Goal: Use online tool/utility: Use online tool/utility

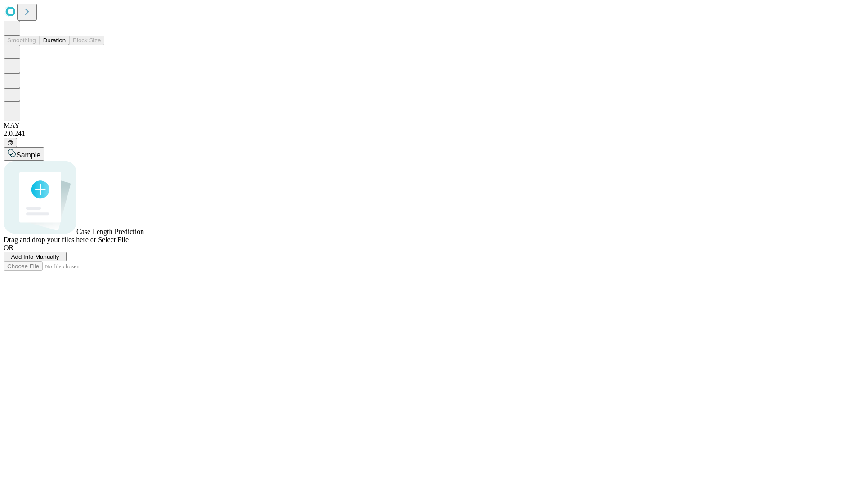
click at [66, 45] on button "Duration" at bounding box center [55, 40] width 30 height 9
click at [40, 151] on span "Sample" at bounding box center [28, 155] width 24 height 8
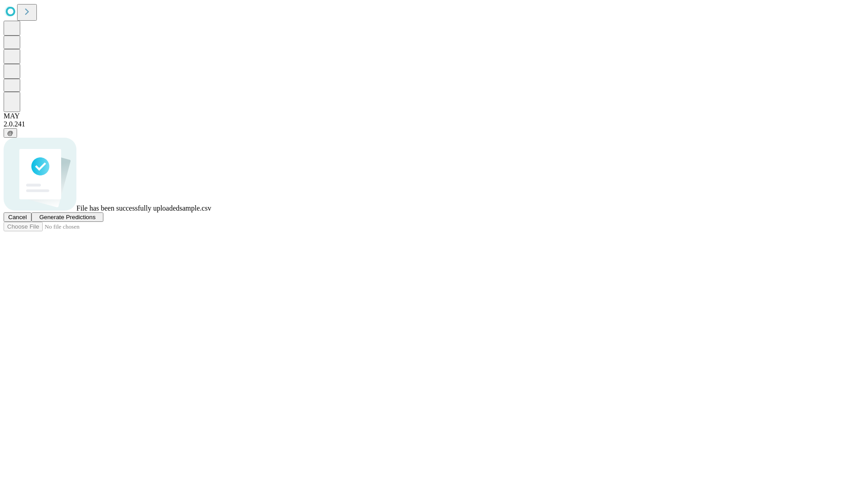
click at [95, 220] on span "Generate Predictions" at bounding box center [67, 217] width 56 height 7
